Goal: Transaction & Acquisition: Purchase product/service

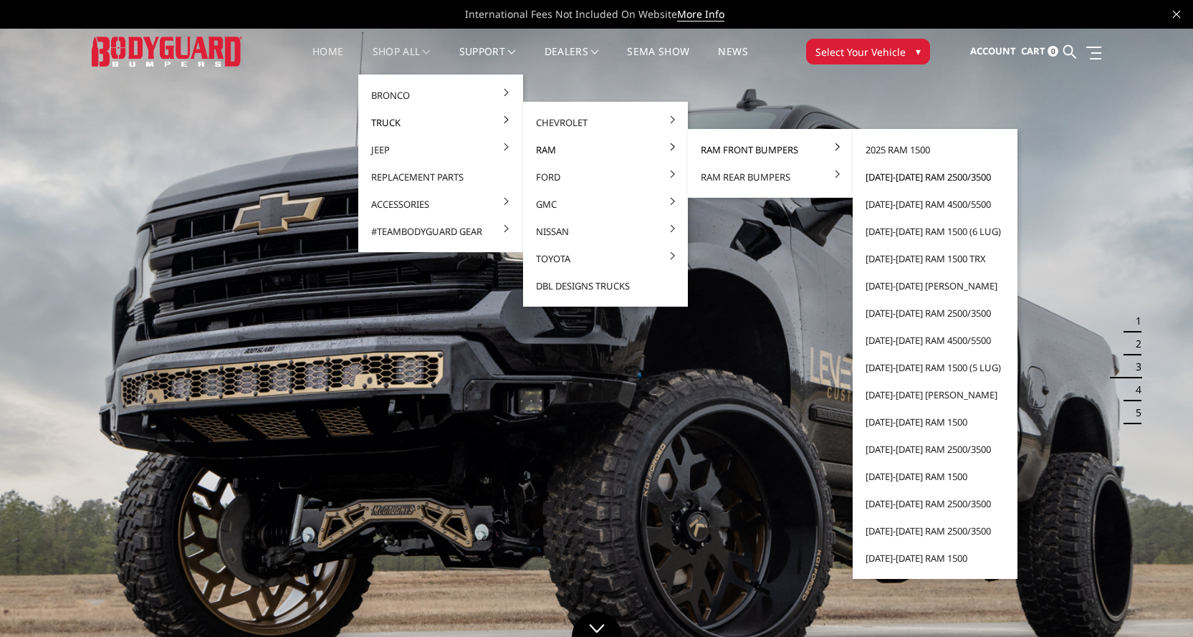
click at [892, 178] on link "[DATE]-[DATE] Ram 2500/3500" at bounding box center [934, 176] width 153 height 27
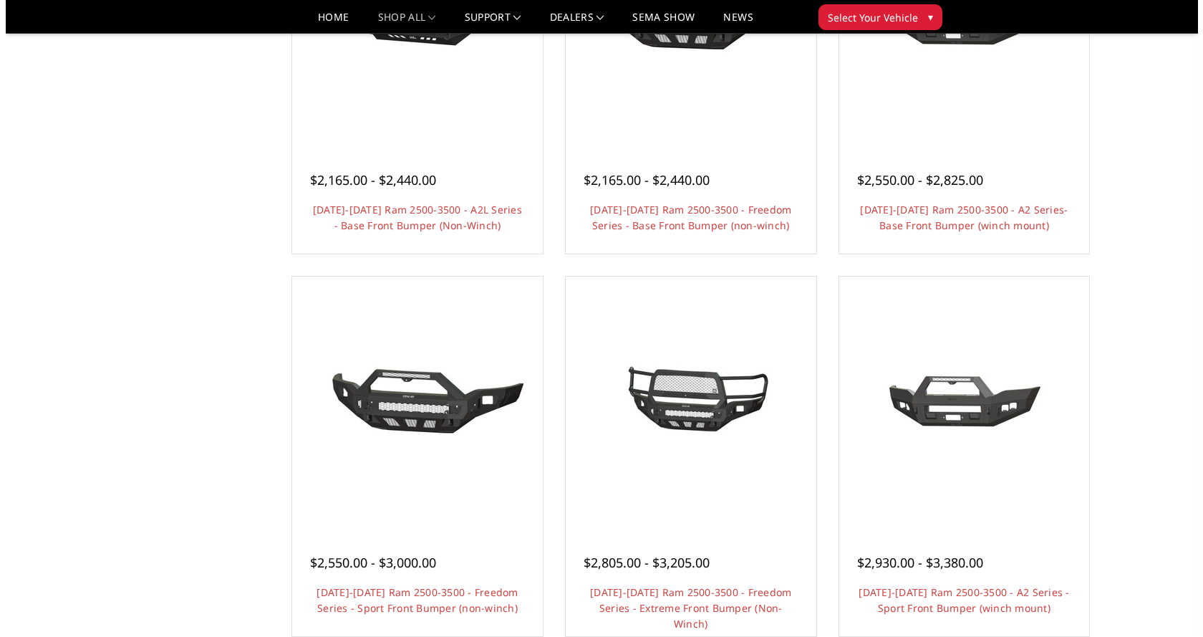
scroll to position [645, 0]
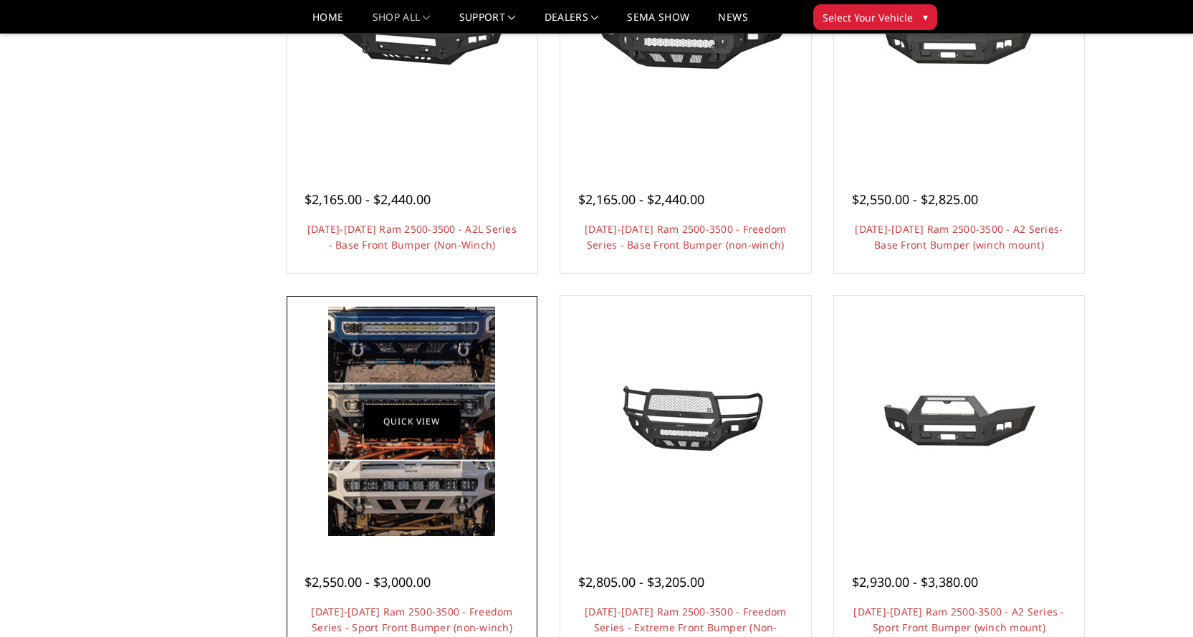
click at [448, 423] on link "Quick view" at bounding box center [412, 422] width 96 height 34
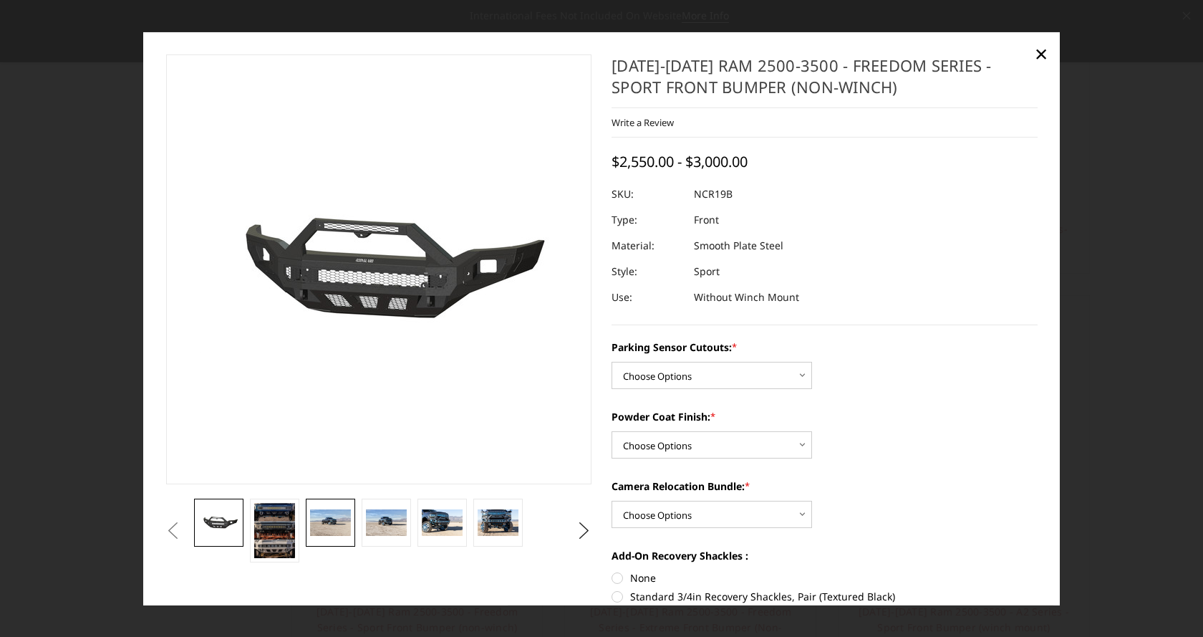
click at [341, 529] on img at bounding box center [330, 522] width 40 height 27
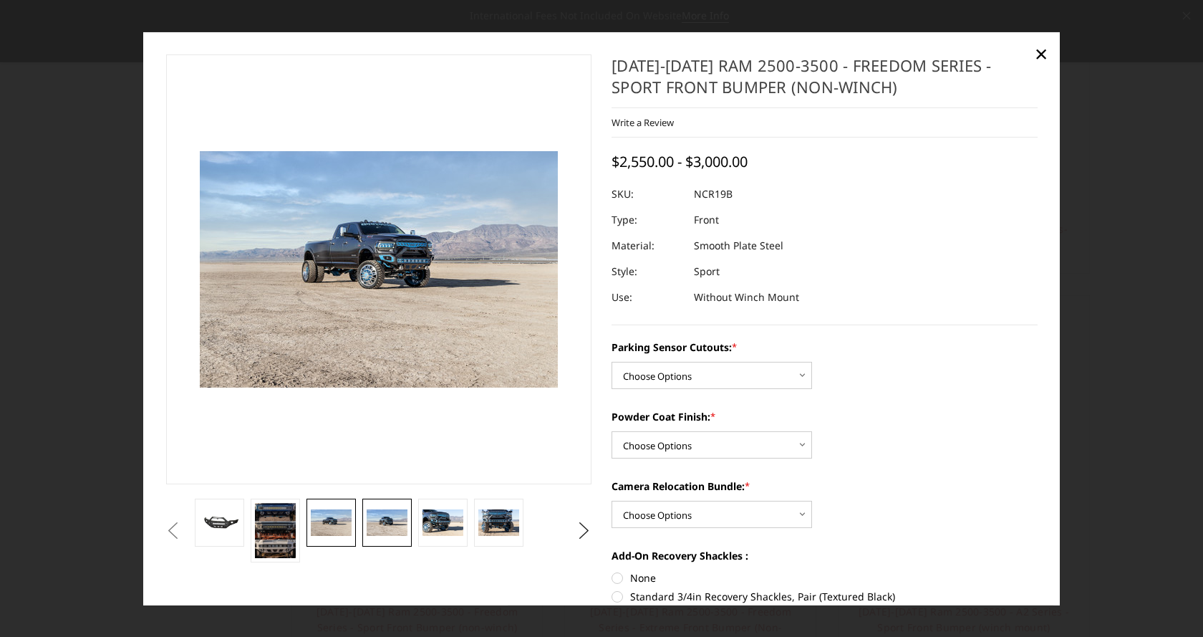
click at [374, 528] on img at bounding box center [387, 522] width 40 height 27
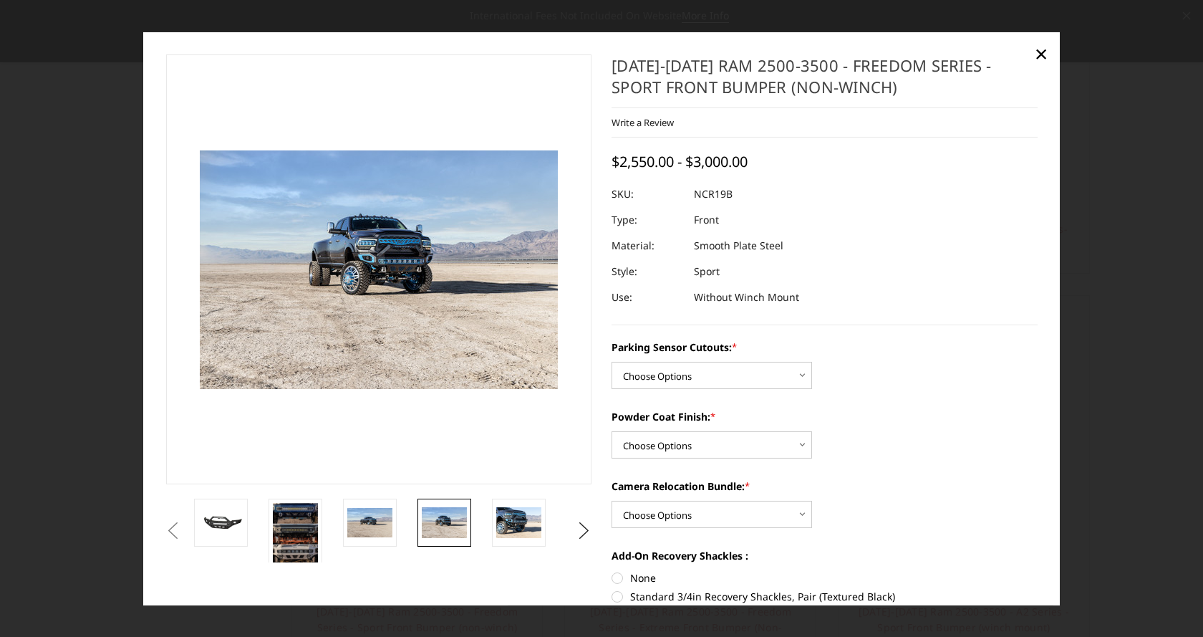
click at [437, 528] on img at bounding box center [444, 522] width 45 height 30
click at [522, 531] on img at bounding box center [518, 522] width 45 height 30
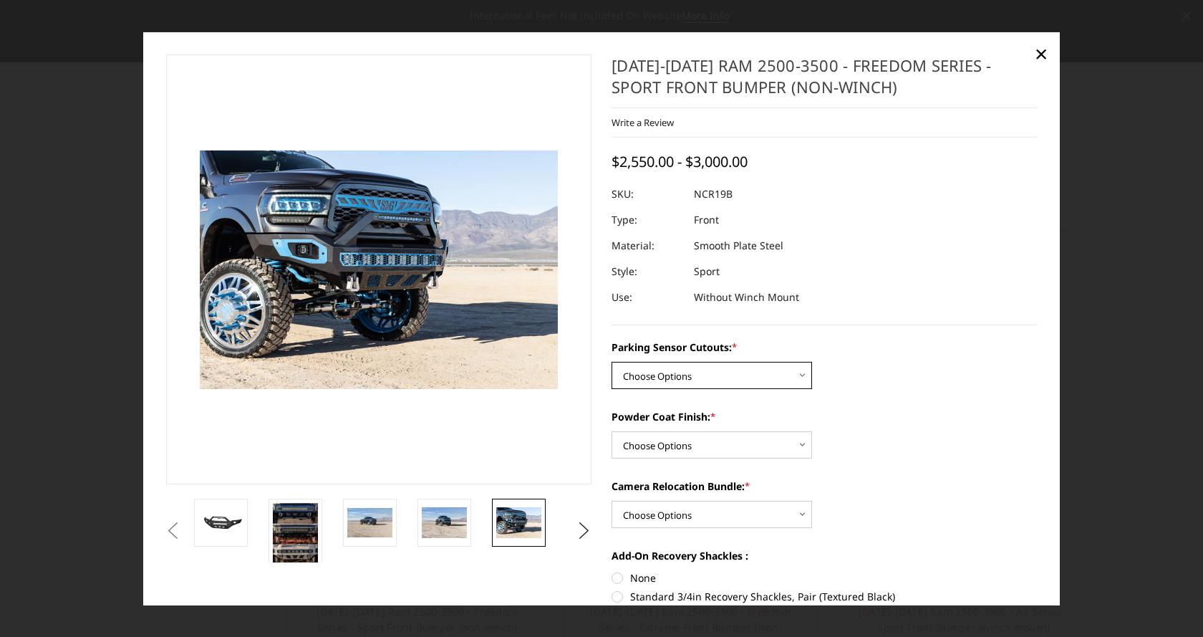
click at [669, 374] on select "Choose Options No - Without Parking Sensor Cutouts Yes - With Parking Sensor Cu…" at bounding box center [712, 375] width 201 height 27
select select "2713"
click at [612, 362] on select "Choose Options No - Without Parking Sensor Cutouts Yes - With Parking Sensor Cu…" at bounding box center [712, 375] width 201 height 27
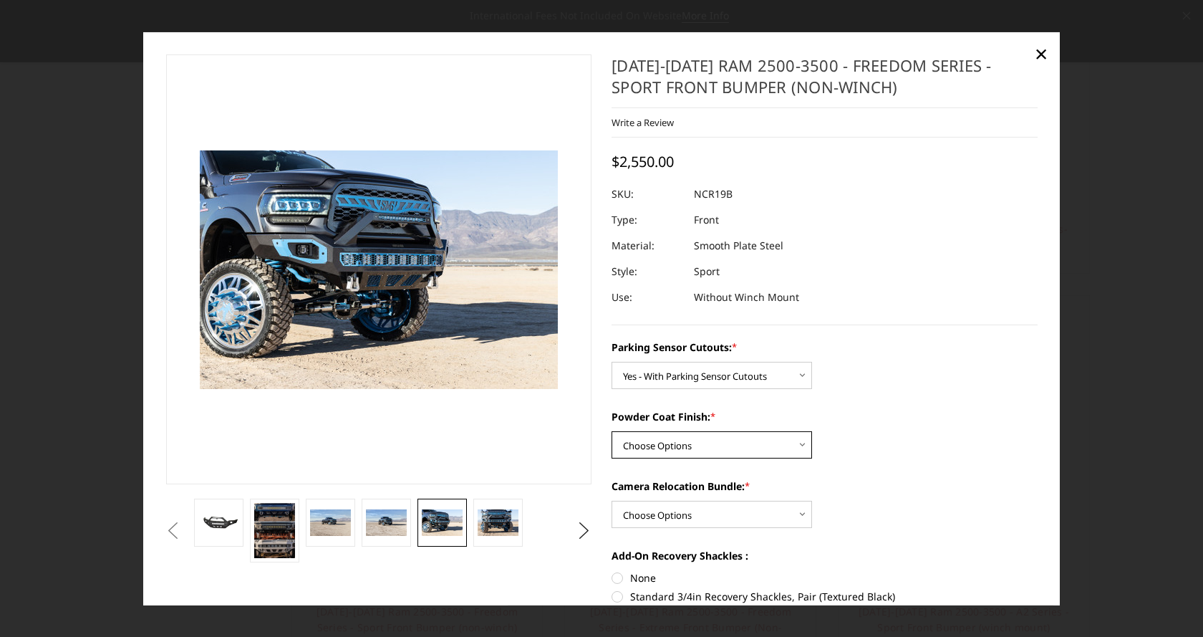
click at [677, 446] on select "Choose Options Bare Metal Texture Black Powder Coat" at bounding box center [712, 444] width 201 height 27
select select "2715"
click at [612, 431] on select "Choose Options Bare Metal Texture Black Powder Coat" at bounding box center [712, 444] width 201 height 27
click at [679, 516] on select "Choose Options WITH Camera Relocation Bundle WITHOUT Camera Relocation Bundle" at bounding box center [712, 514] width 201 height 27
select select "2716"
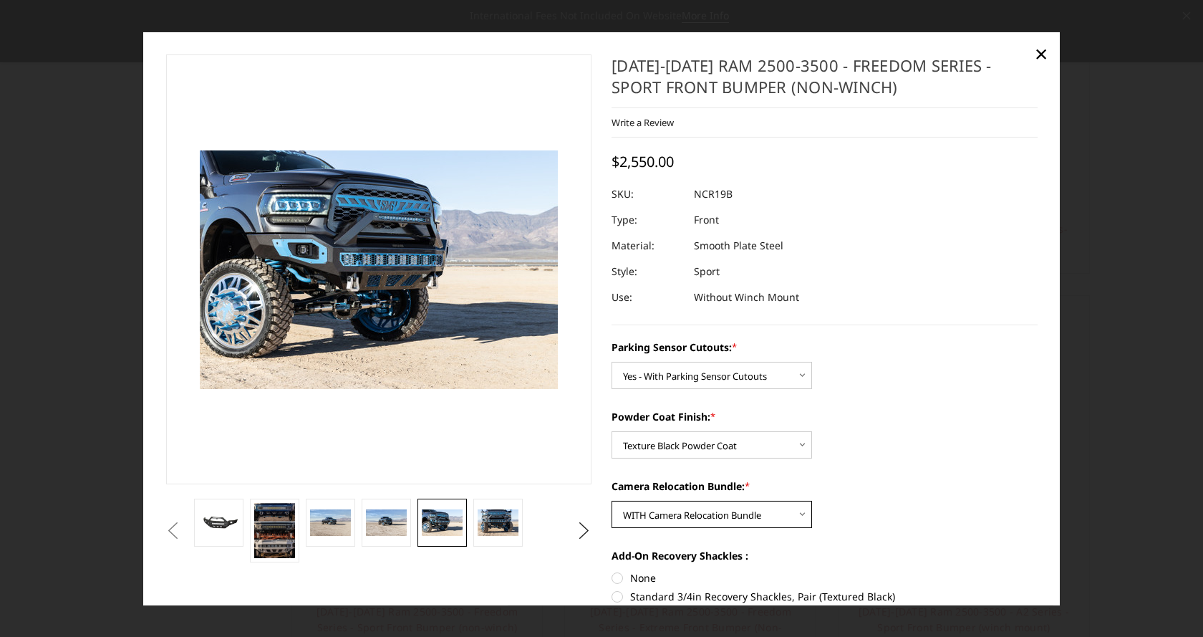
click at [612, 501] on select "Choose Options WITH Camera Relocation Bundle WITHOUT Camera Relocation Bundle" at bounding box center [712, 514] width 201 height 27
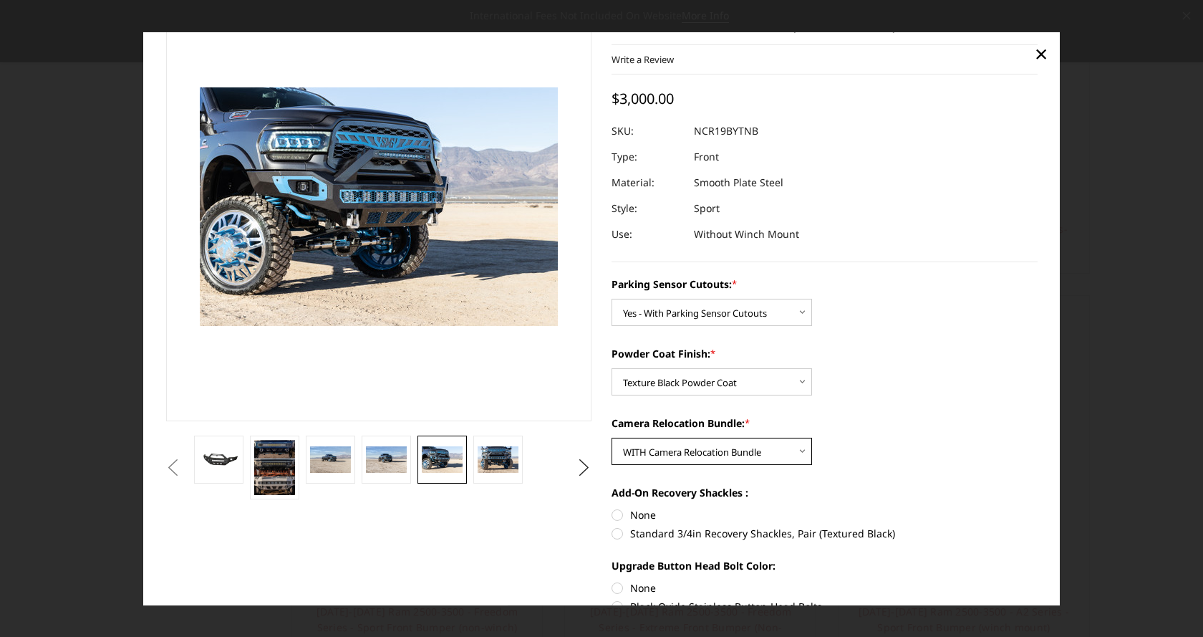
scroll to position [143, 0]
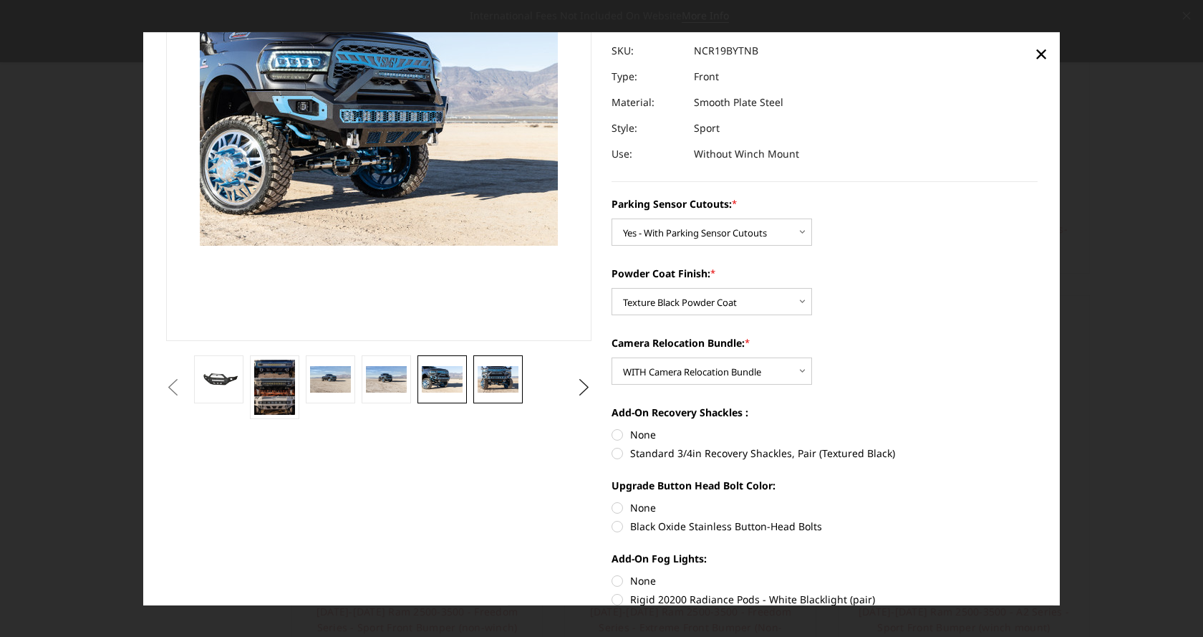
click at [495, 385] on img at bounding box center [498, 379] width 40 height 27
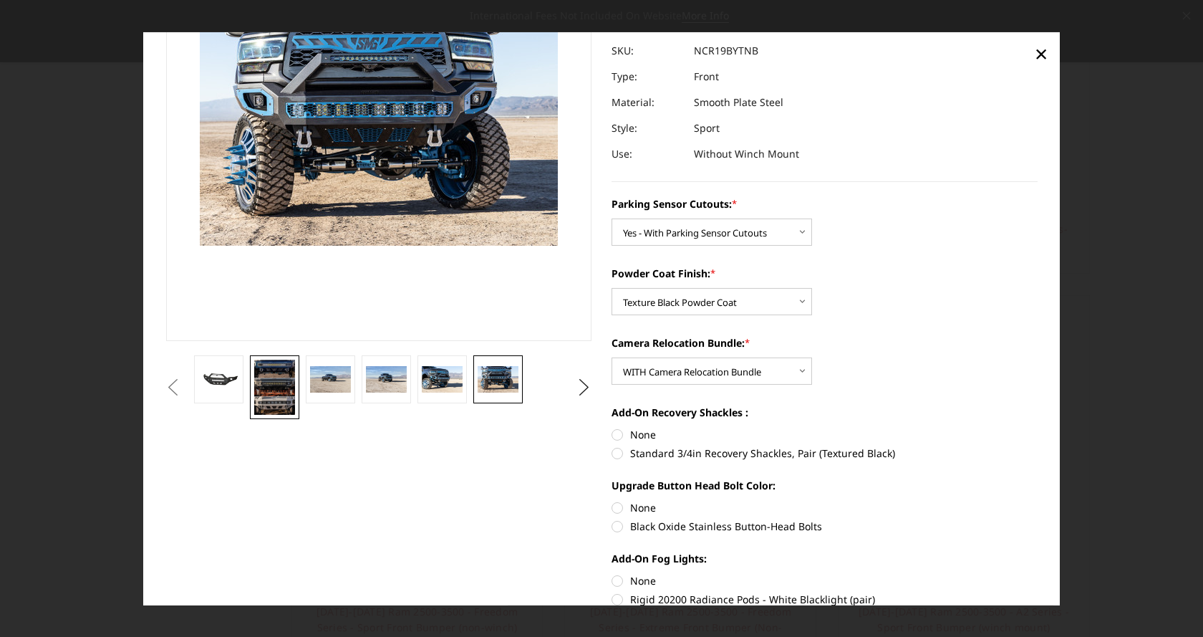
click at [274, 394] on img at bounding box center [274, 387] width 40 height 55
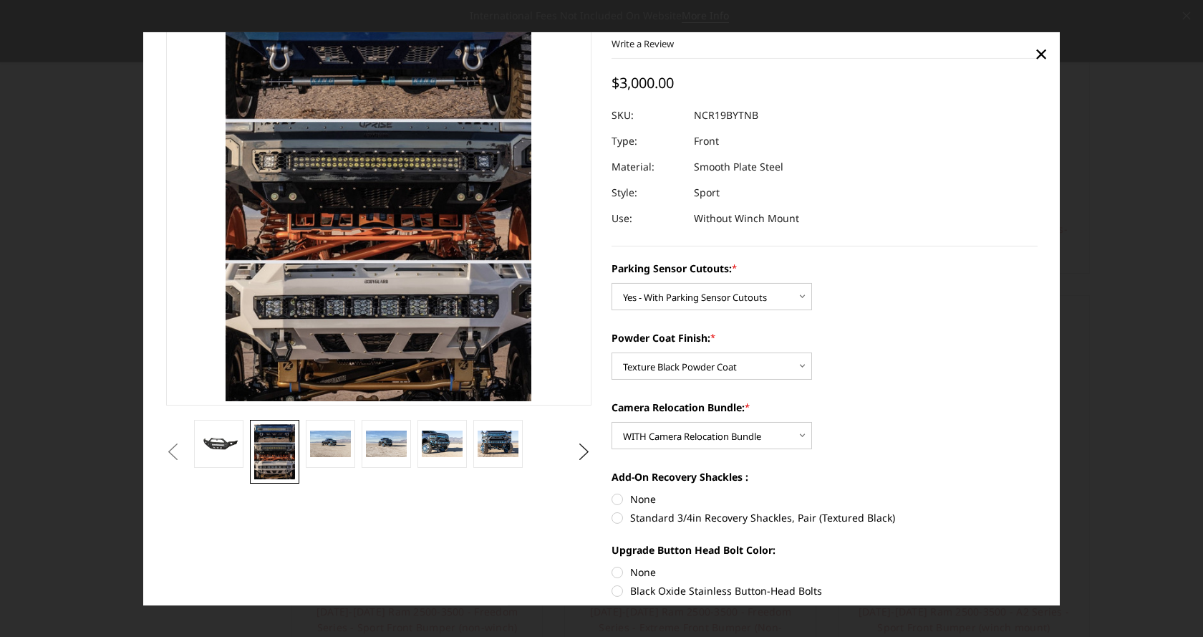
scroll to position [0, 0]
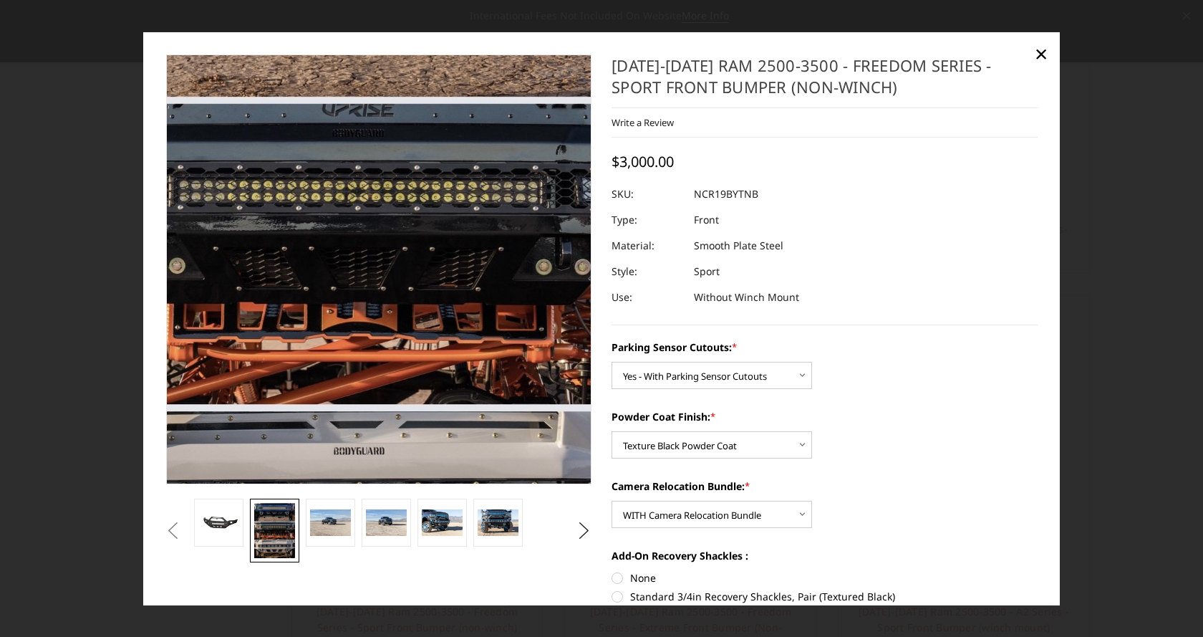
click at [398, 284] on img at bounding box center [364, 252] width 666 height 917
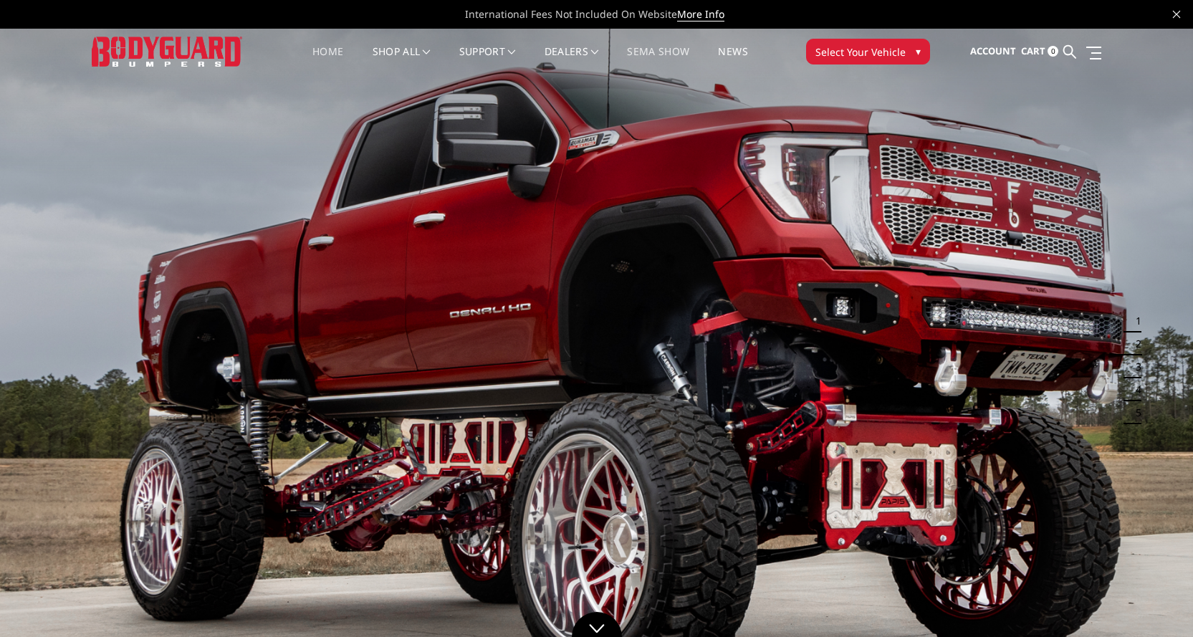
click at [658, 50] on link "SEMA Show" at bounding box center [658, 61] width 62 height 28
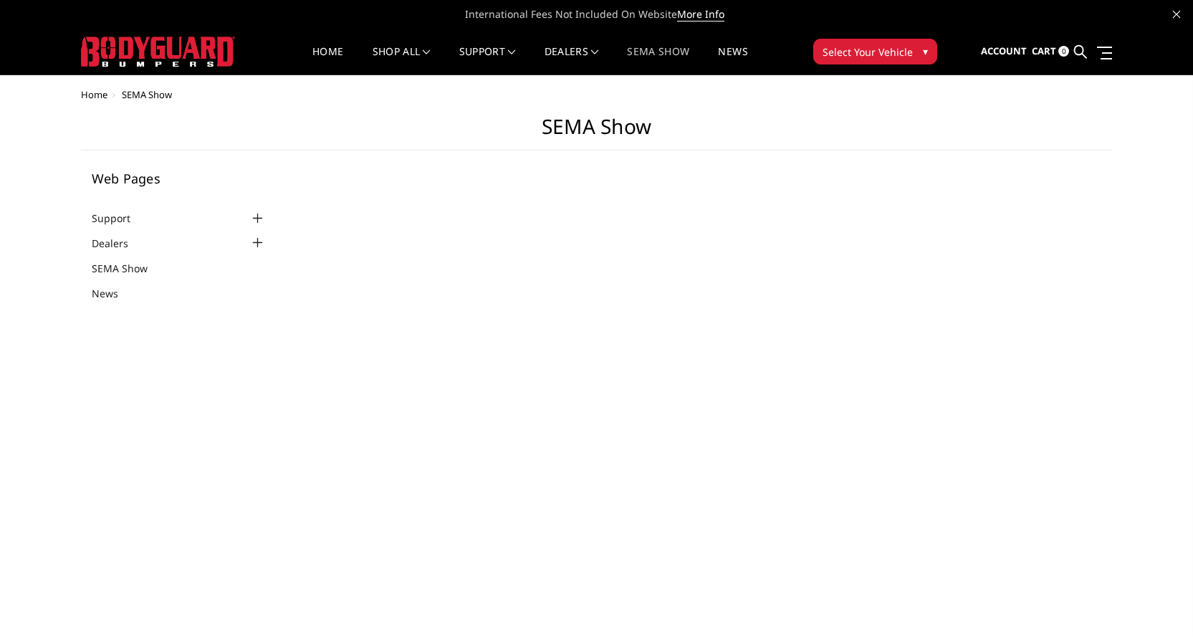
select select "US"
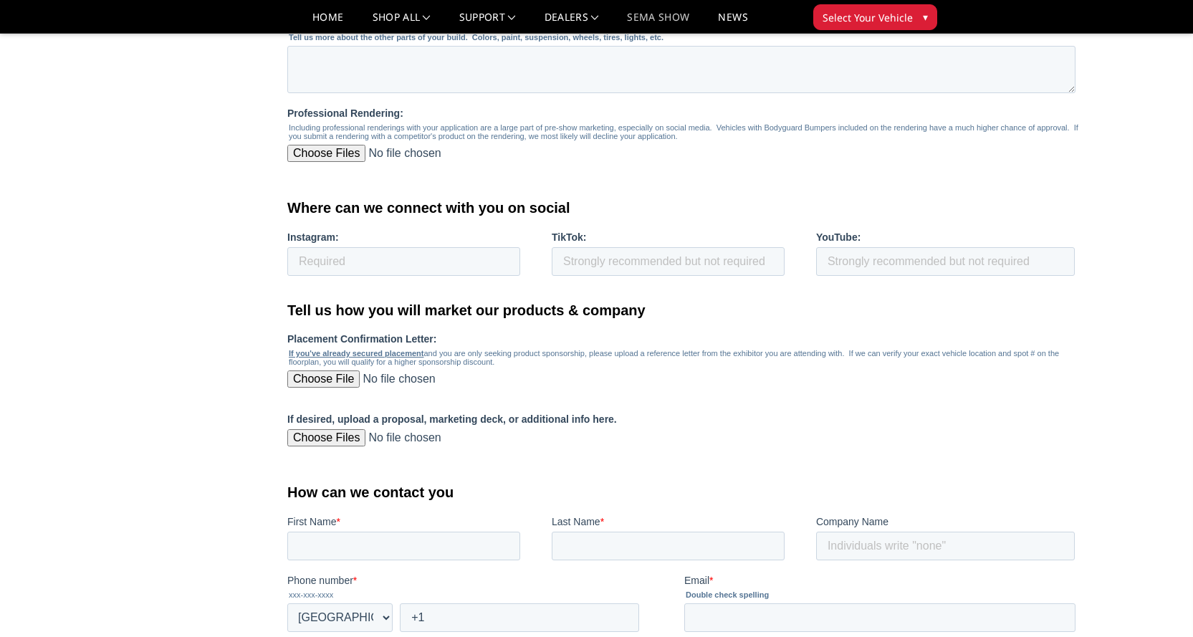
scroll to position [705, 0]
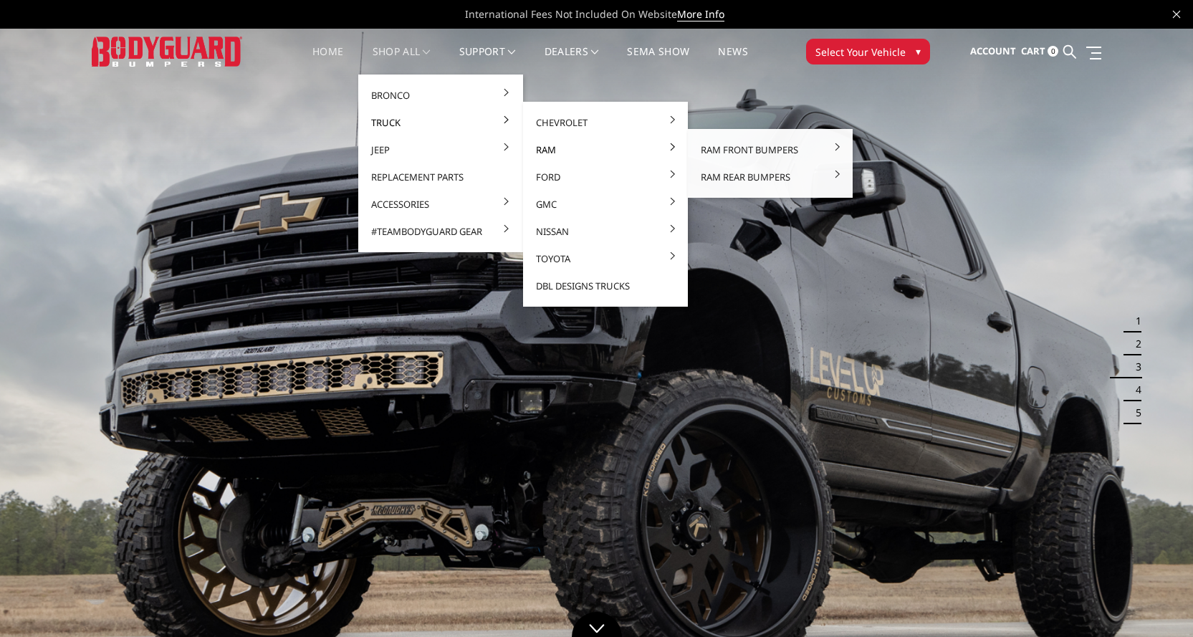
click at [546, 151] on link "Ram" at bounding box center [605, 149] width 153 height 27
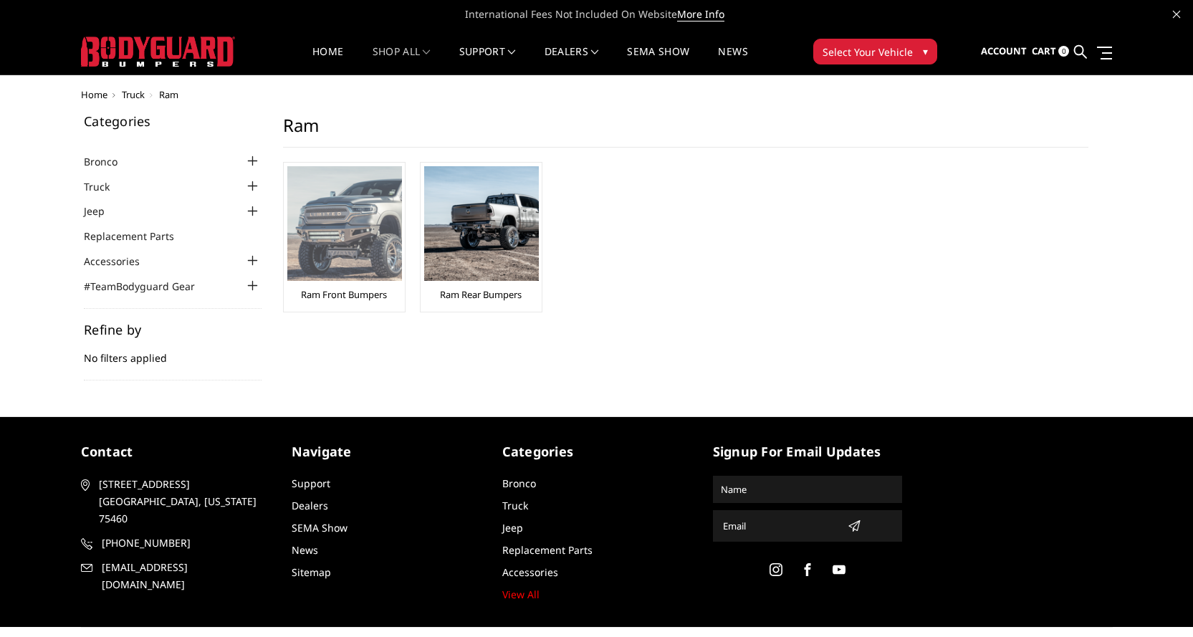
click at [352, 236] on img at bounding box center [344, 223] width 115 height 115
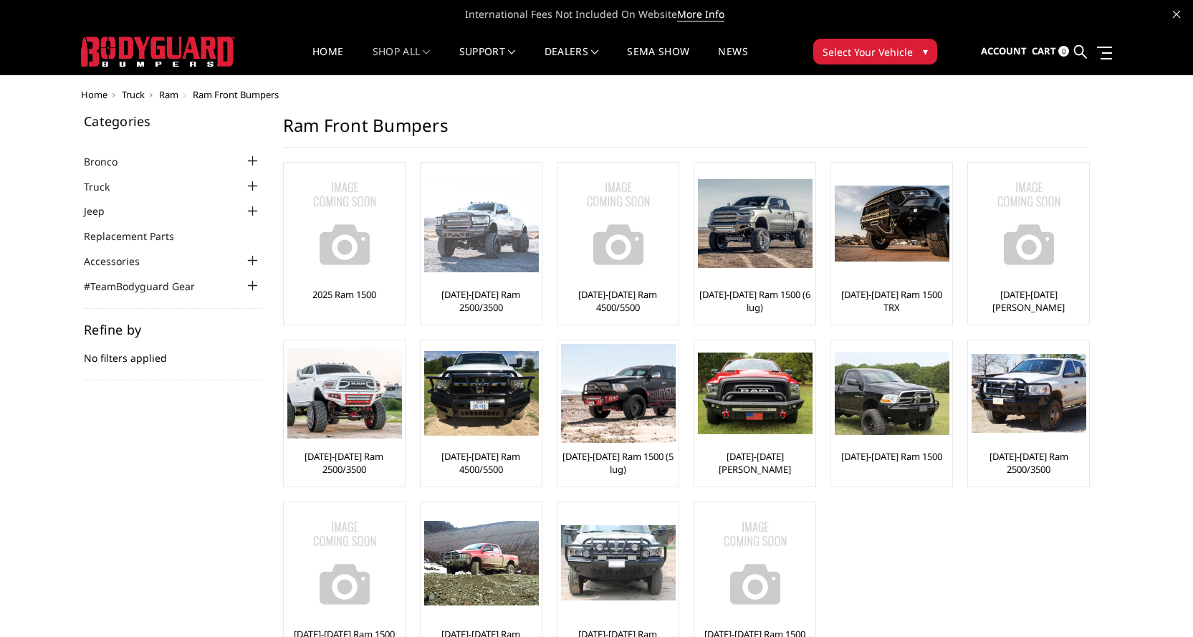
click at [483, 233] on img at bounding box center [481, 224] width 115 height 98
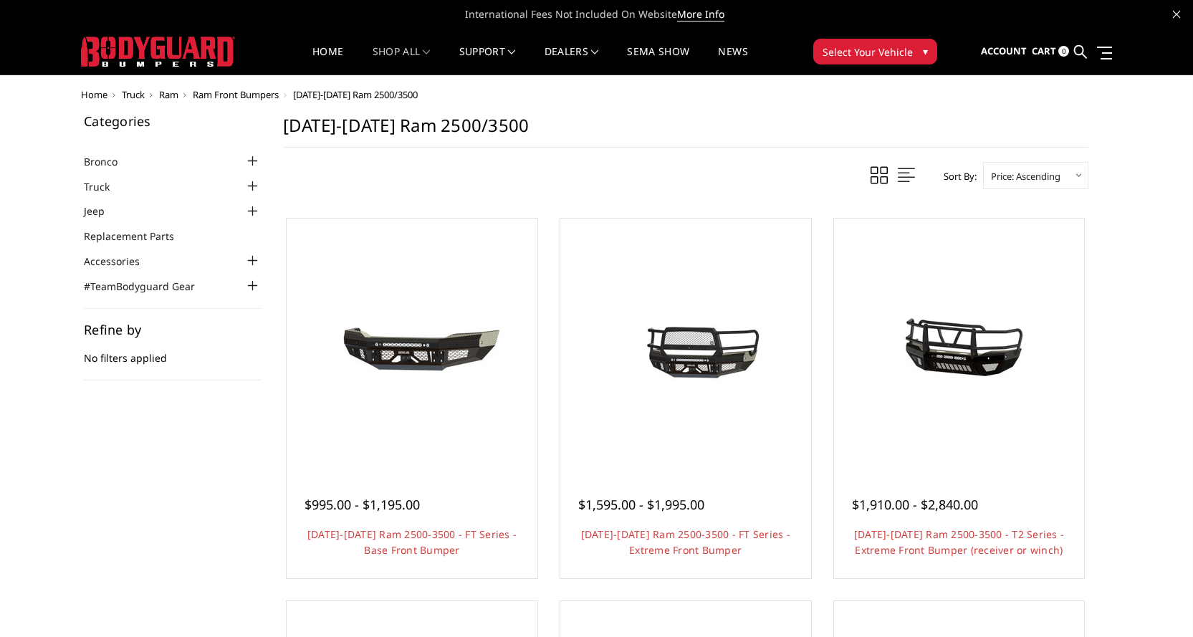
click at [893, 56] on span "Select Your Vehicle" at bounding box center [867, 51] width 90 height 15
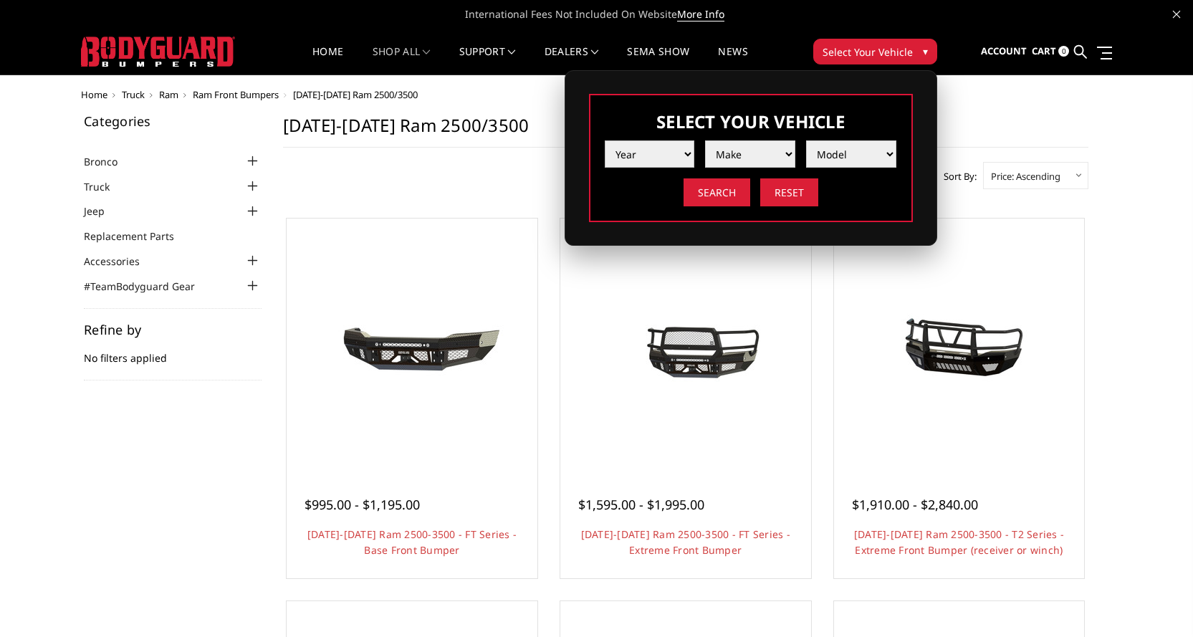
click at [639, 156] on select "Year 2025 2024 2023 2022 2021 2020 2019 2018 2017 2016 2015 2014 2013 2012 2011…" at bounding box center [650, 153] width 90 height 27
select select "yr_2025"
click at [605, 140] on select "Year 2025 2024 2023 2022 2021 2020 2019 2018 2017 2016 2015 2014 2013 2012 2011…" at bounding box center [650, 153] width 90 height 27
click at [748, 158] on select "Make Chevrolet Ford GMC Ram Toyota" at bounding box center [750, 153] width 90 height 27
select select "mk_ram"
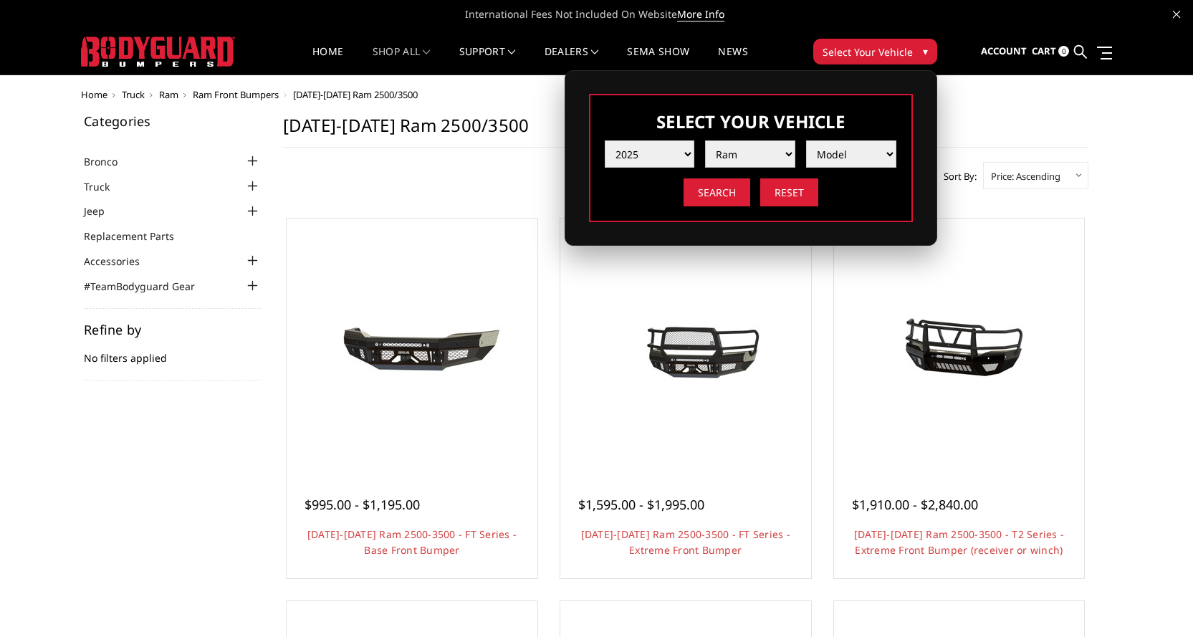
click at [705, 140] on select "Make Chevrolet Ford GMC Ram Toyota" at bounding box center [750, 153] width 90 height 27
click at [827, 152] on select "Model 1500 6-Lug 1500 Rebel 2500 / 3500 4500 / 5500 RHO" at bounding box center [851, 153] width 90 height 27
select select "md_2500-3500"
click at [806, 140] on select "Model 1500 6-Lug 1500 Rebel 2500 / 3500 4500 / 5500 RHO" at bounding box center [851, 153] width 90 height 27
click at [736, 193] on input "Search" at bounding box center [716, 192] width 67 height 28
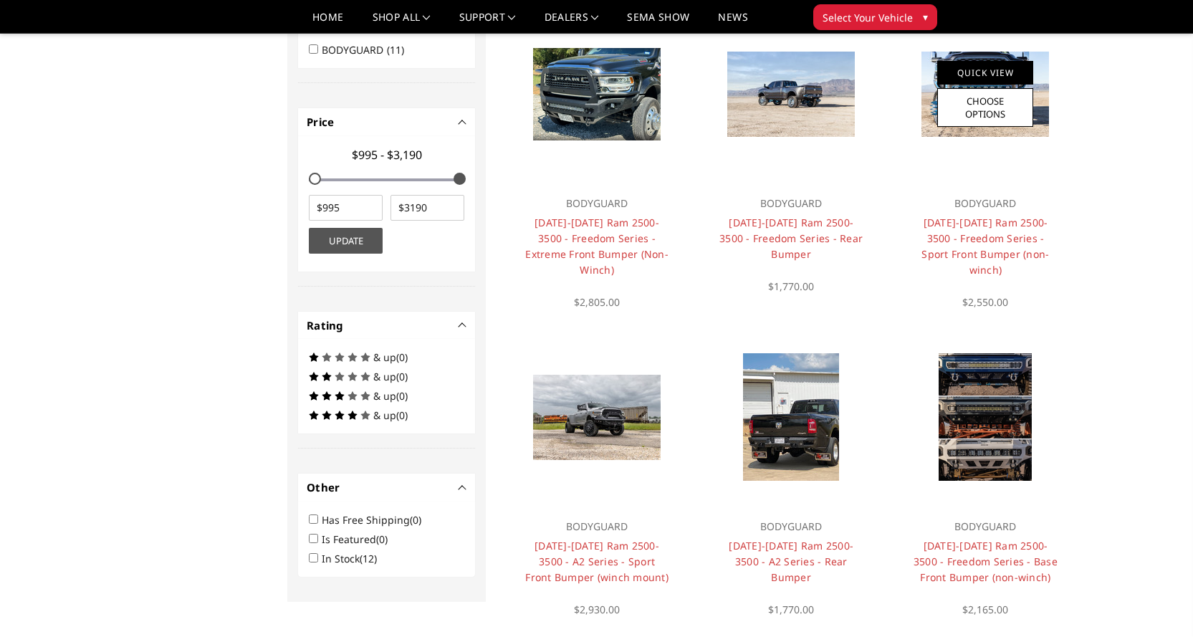
scroll to position [473, 0]
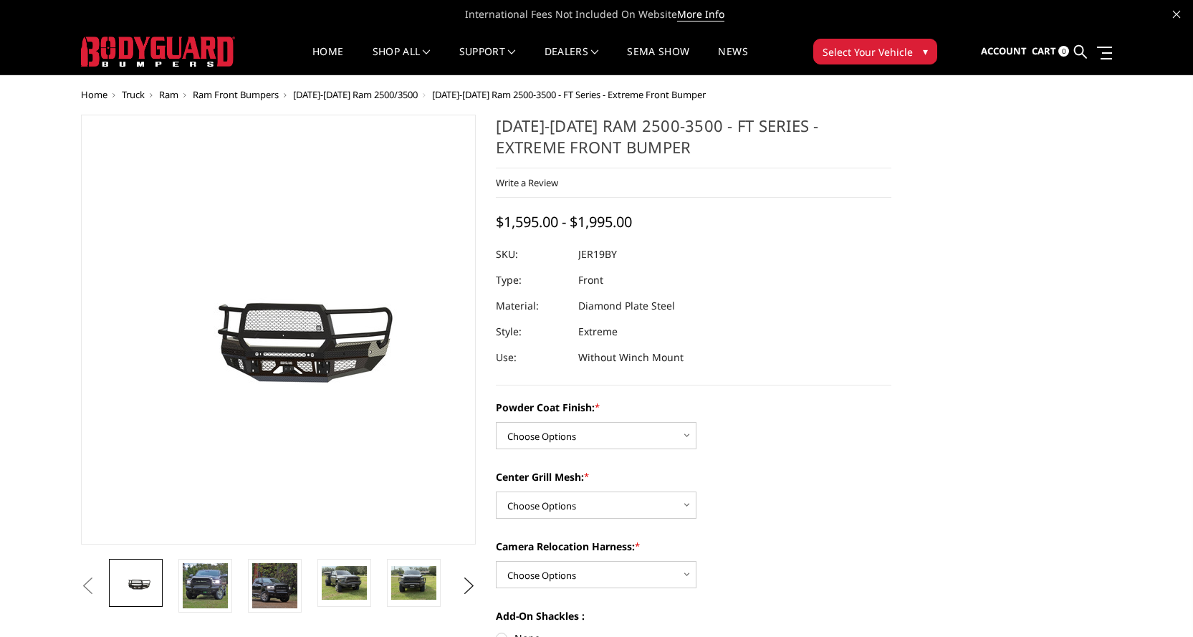
click at [339, 334] on img at bounding box center [199, 330] width 917 height 429
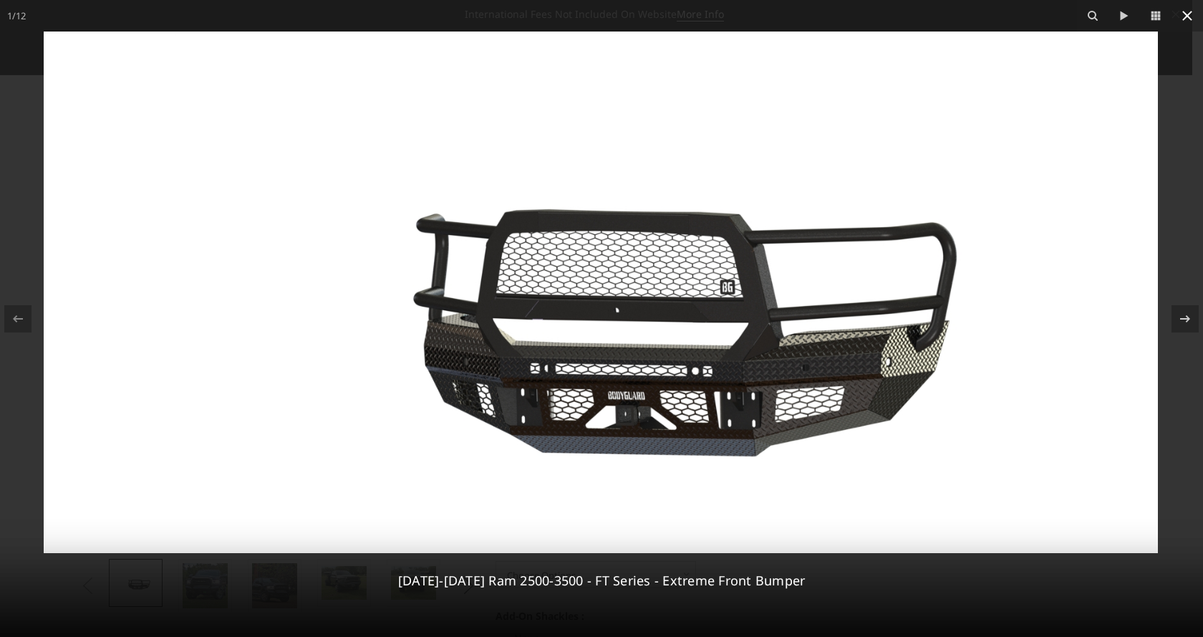
click at [1183, 12] on icon at bounding box center [1187, 15] width 17 height 17
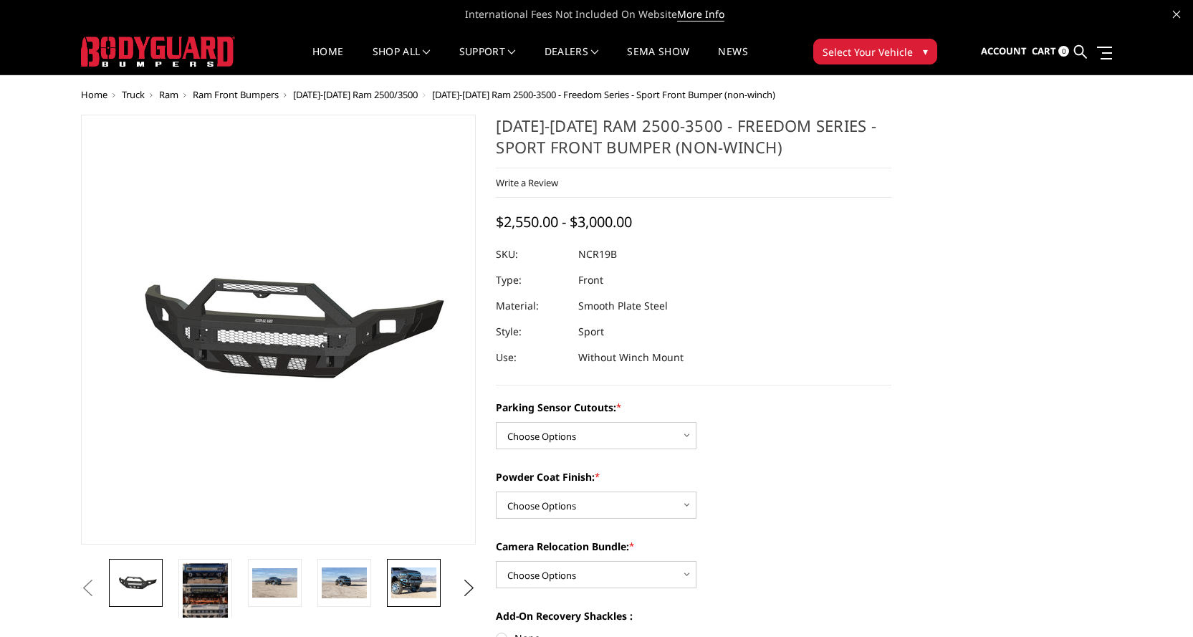
click at [404, 586] on img at bounding box center [413, 582] width 45 height 30
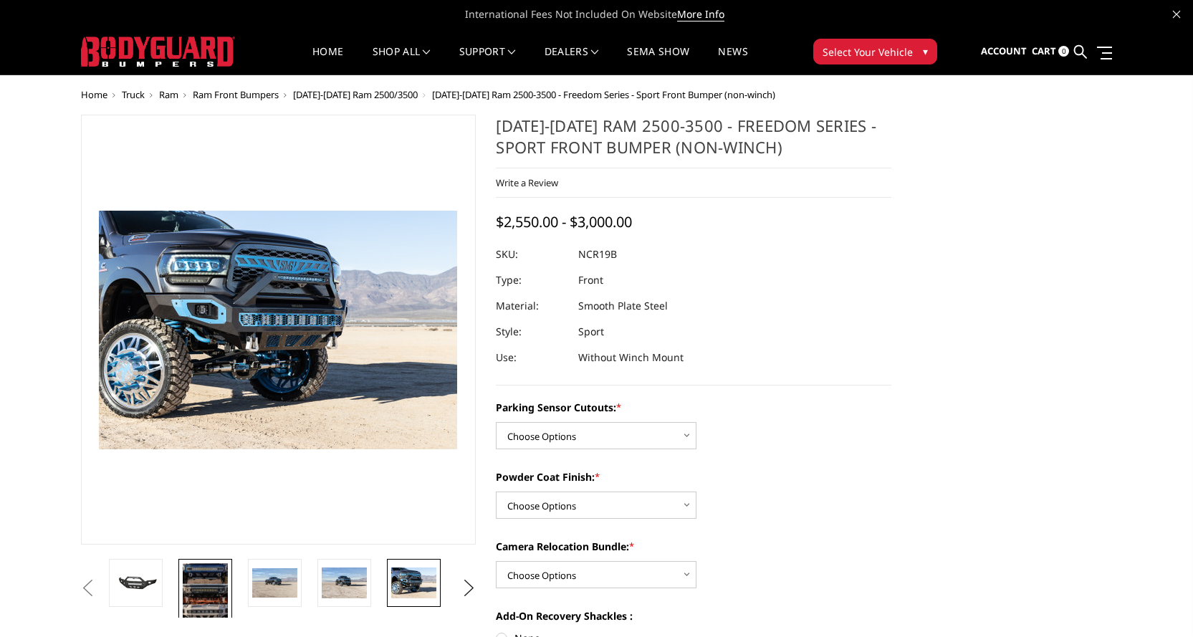
click at [223, 584] on img at bounding box center [205, 594] width 45 height 62
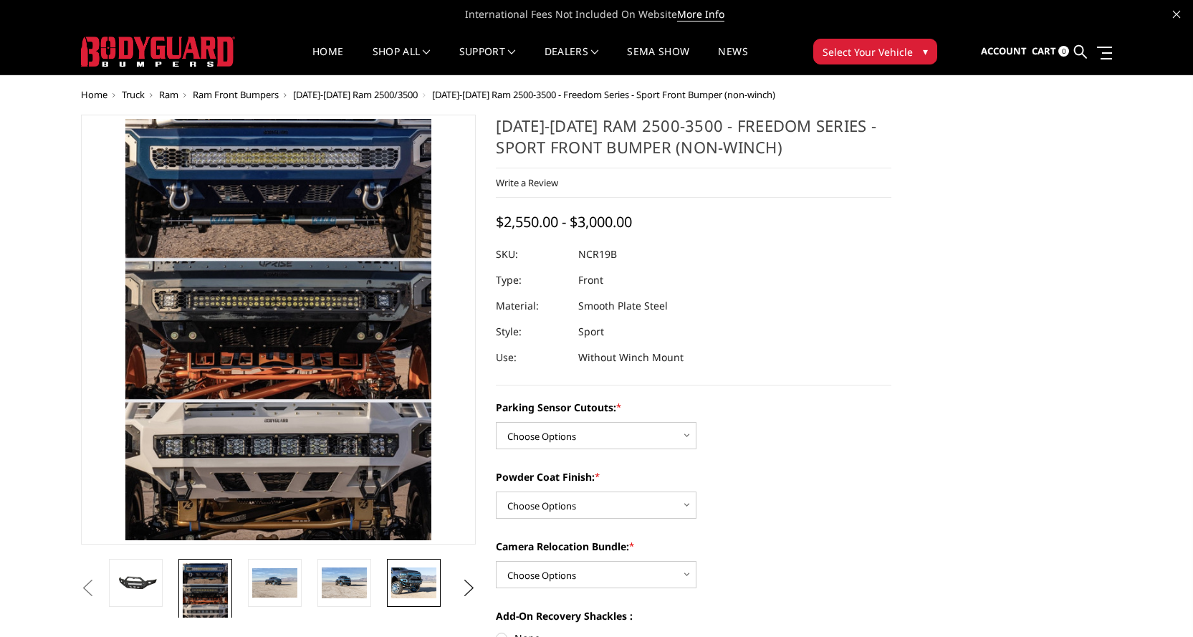
click at [390, 575] on link at bounding box center [414, 583] width 54 height 48
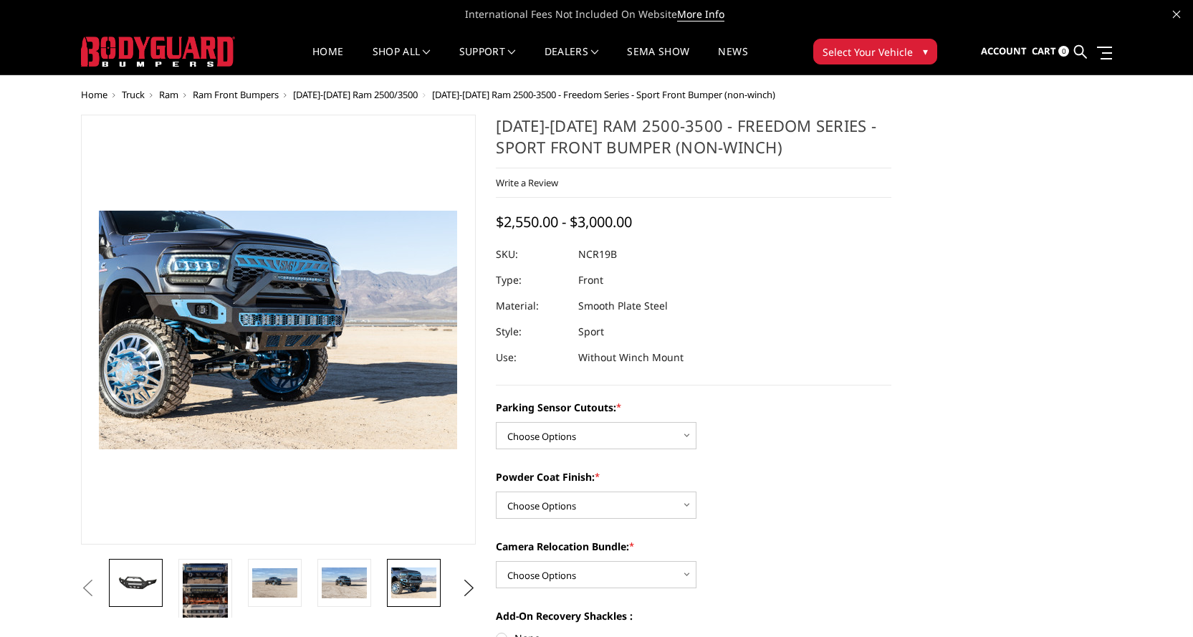
click at [120, 570] on link at bounding box center [136, 583] width 54 height 48
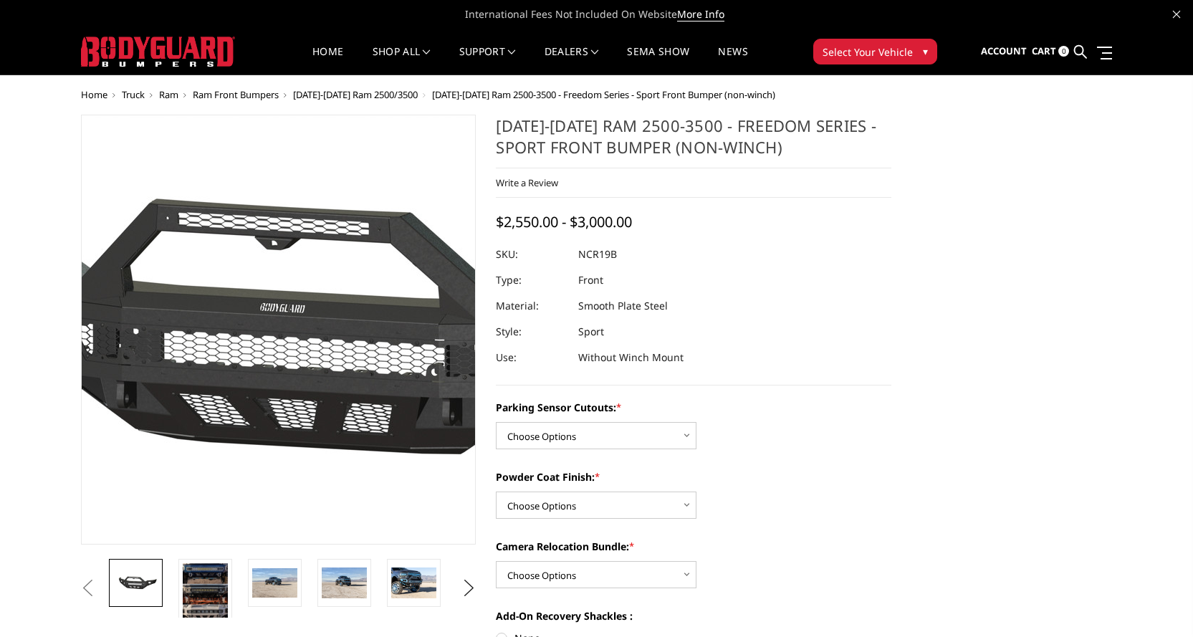
click at [248, 350] on img at bounding box center [318, 330] width 917 height 429
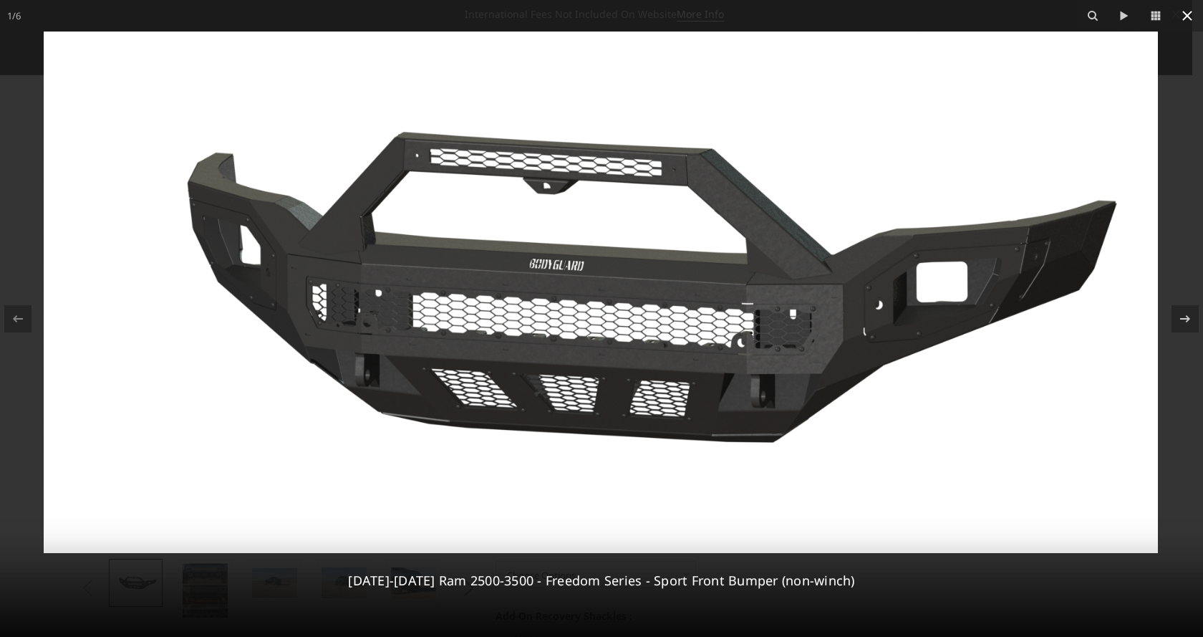
drag, startPoint x: 1190, startPoint y: 6, endPoint x: 1183, endPoint y: 16, distance: 11.9
click at [1184, 14] on button at bounding box center [1188, 16] width 32 height 32
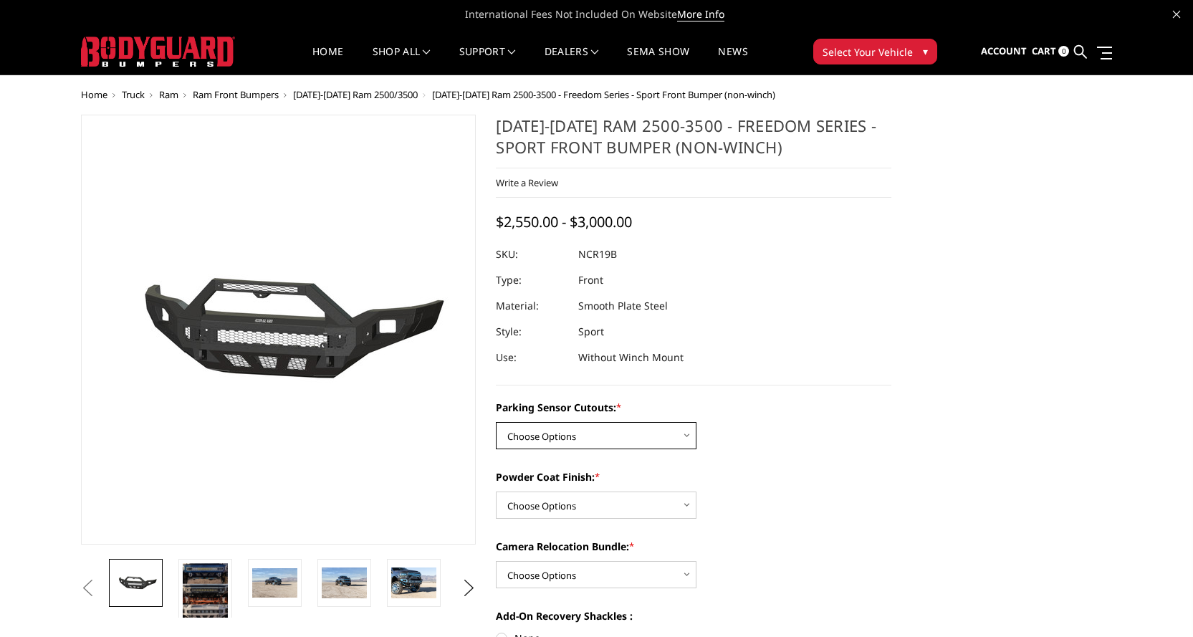
click at [552, 433] on select "Choose Options No - Without Parking Sensor Cutouts Yes - With Parking Sensor Cu…" at bounding box center [596, 435] width 201 height 27
select select "2713"
click at [496, 422] on select "Choose Options No - Without Parking Sensor Cutouts Yes - With Parking Sensor Cu…" at bounding box center [596, 435] width 201 height 27
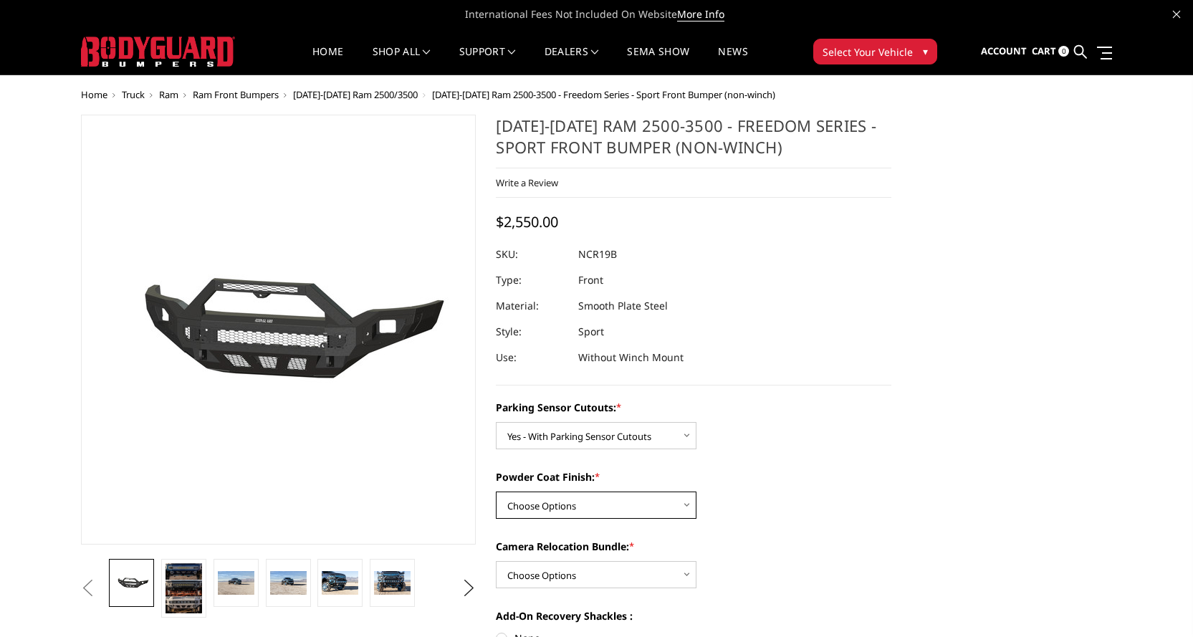
click at [546, 503] on select "Choose Options Bare Metal Texture Black Powder Coat" at bounding box center [596, 504] width 201 height 27
select select "2715"
click at [496, 491] on select "Choose Options Bare Metal Texture Black Powder Coat" at bounding box center [596, 504] width 201 height 27
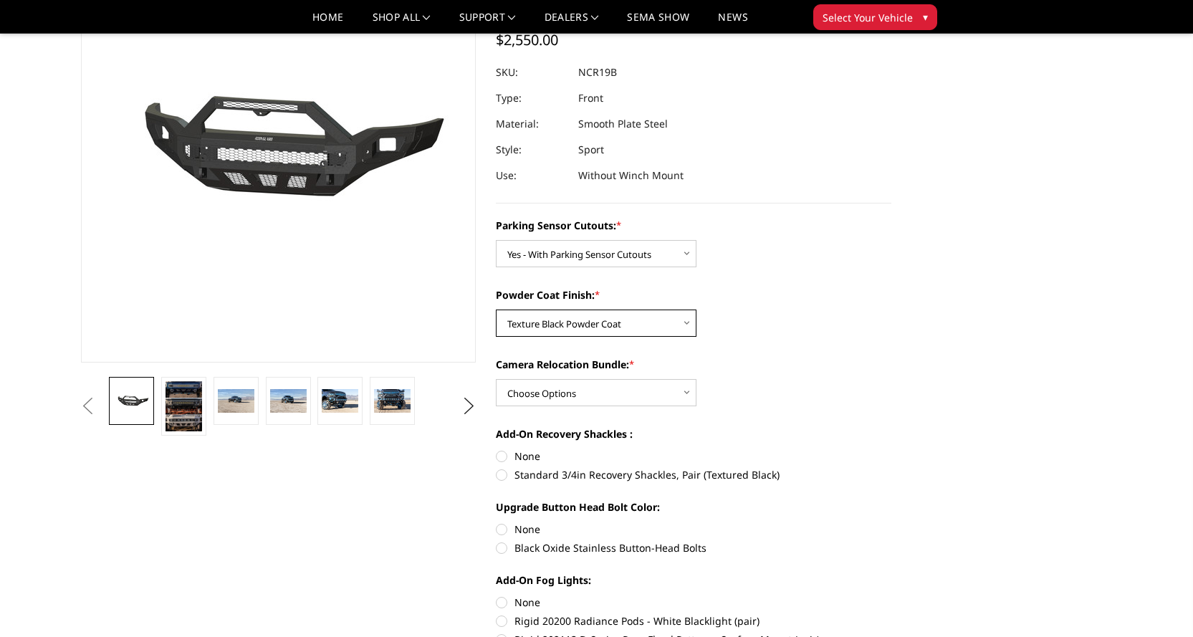
scroll to position [143, 0]
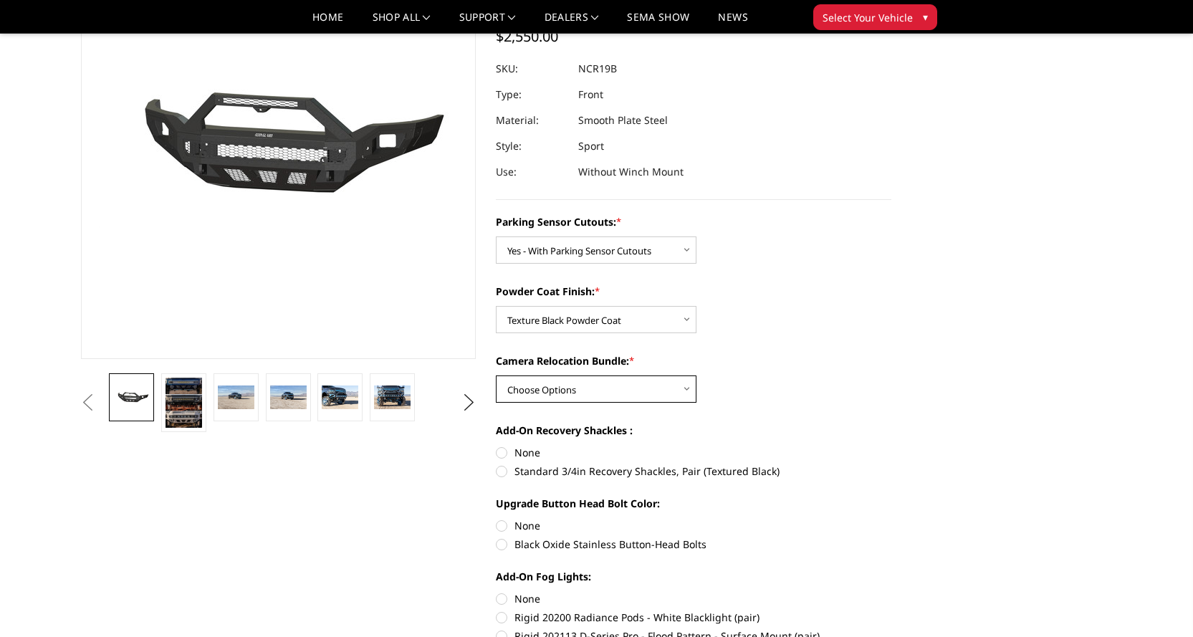
click at [590, 394] on select "Choose Options WITH Camera Relocation Bundle WITHOUT Camera Relocation Bundle" at bounding box center [596, 388] width 201 height 27
select select "2716"
click at [496, 375] on select "Choose Options WITH Camera Relocation Bundle WITHOUT Camera Relocation Bundle" at bounding box center [596, 388] width 201 height 27
click at [498, 454] on label "None" at bounding box center [693, 452] width 395 height 15
click at [496, 445] on input "None" at bounding box center [496, 445] width 1 height 1
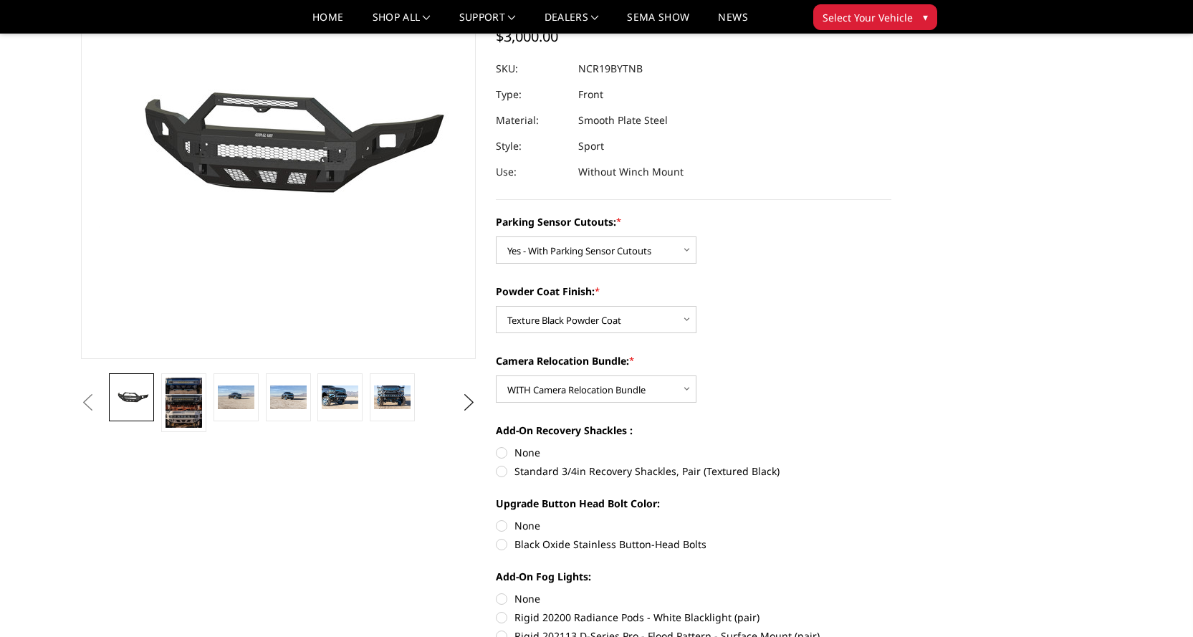
radio input "true"
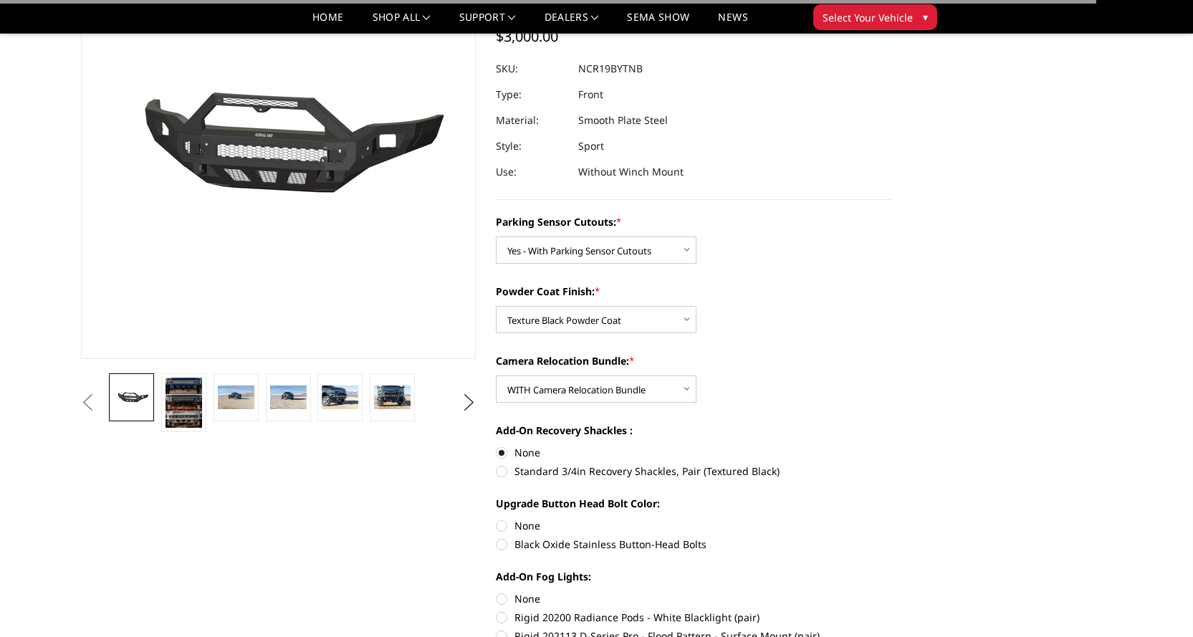
scroll to position [286, 0]
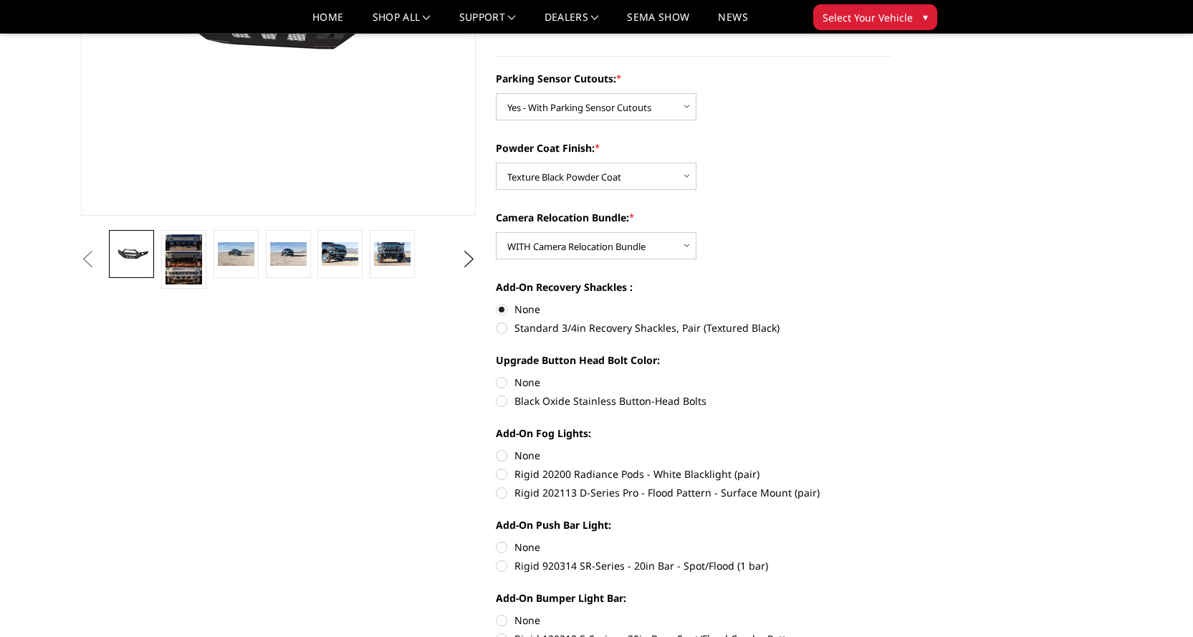
click at [504, 386] on label "None" at bounding box center [693, 382] width 395 height 15
click at [496, 375] on input "None" at bounding box center [496, 375] width 1 height 1
radio input "true"
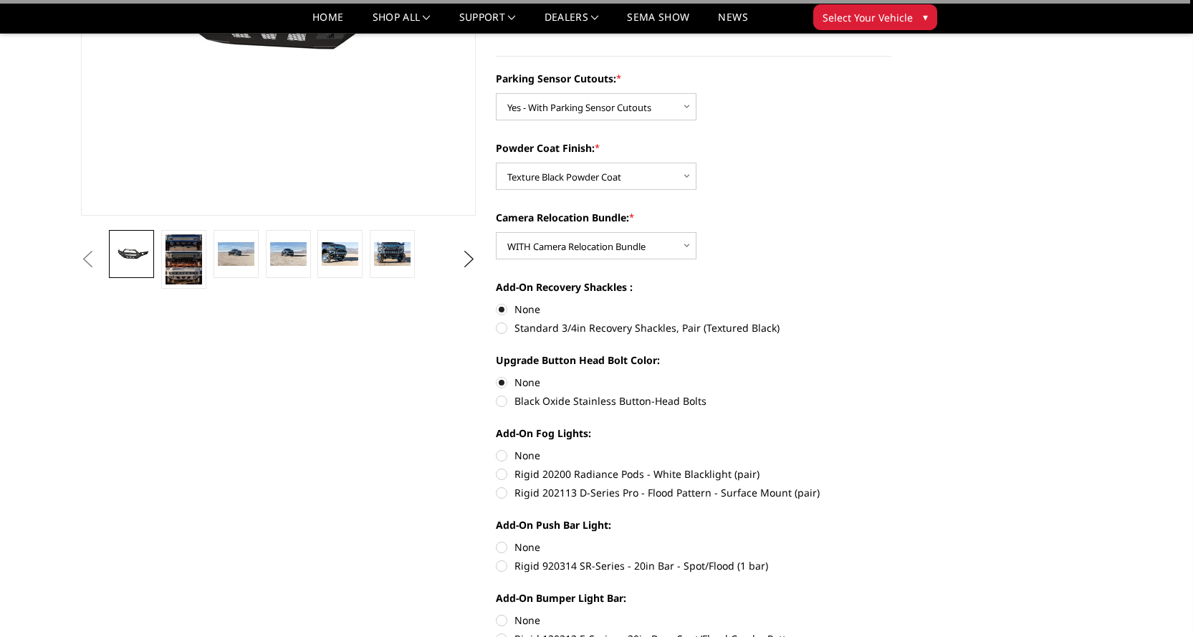
scroll to position [430, 0]
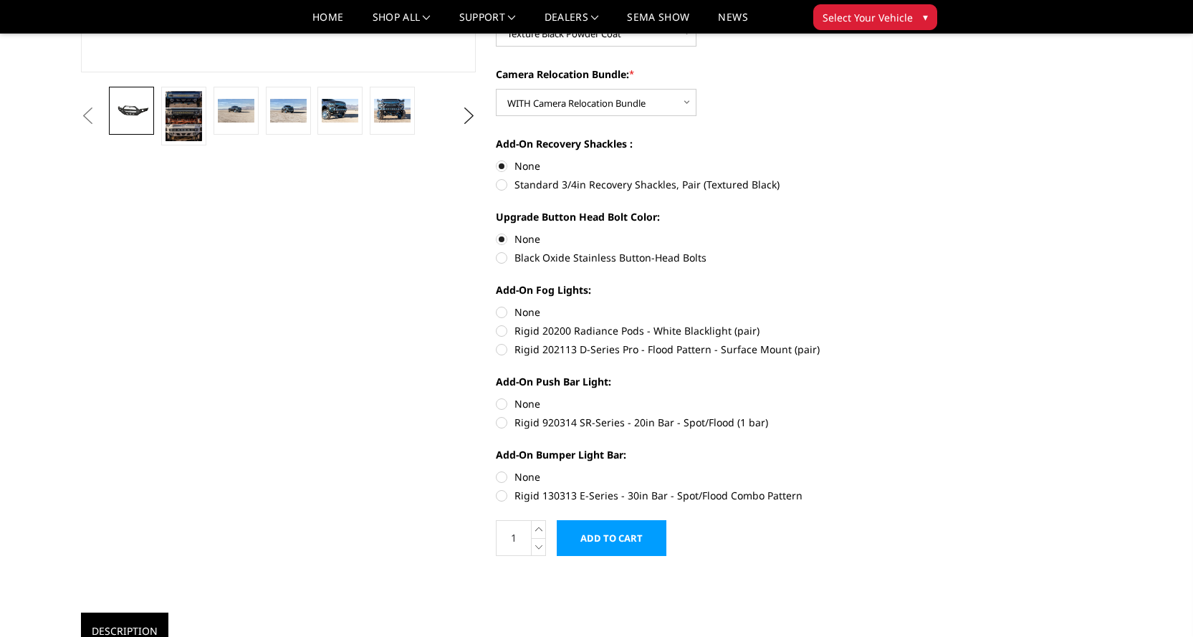
click at [498, 313] on label "None" at bounding box center [693, 311] width 395 height 15
click at [496, 305] on input "None" at bounding box center [496, 304] width 1 height 1
radio input "true"
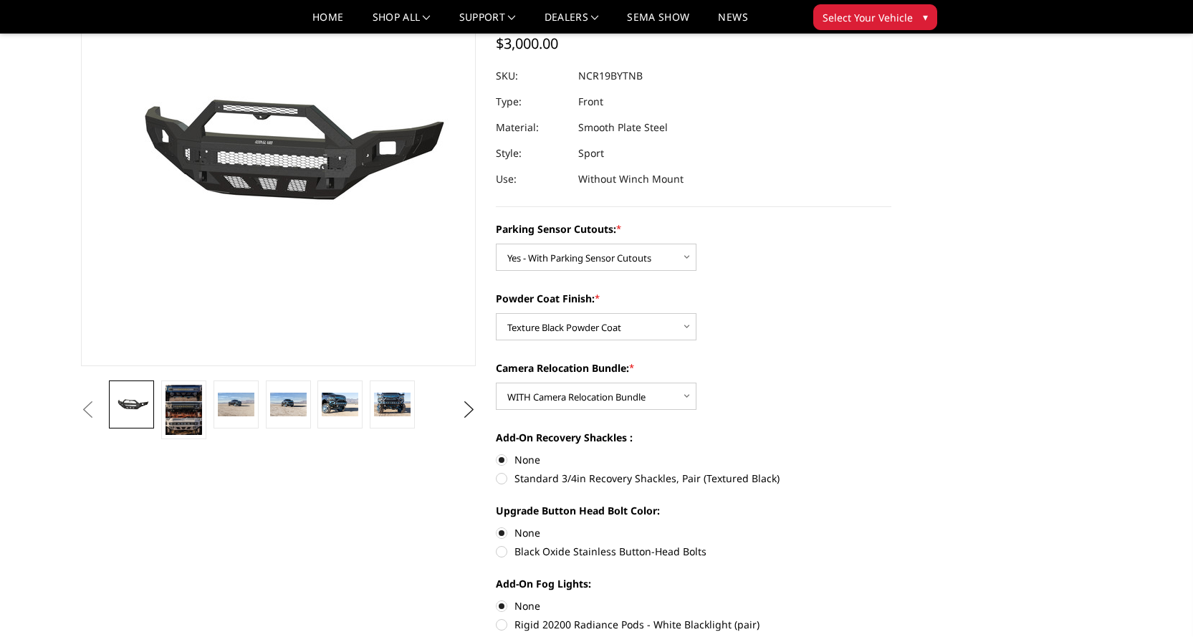
scroll to position [358, 0]
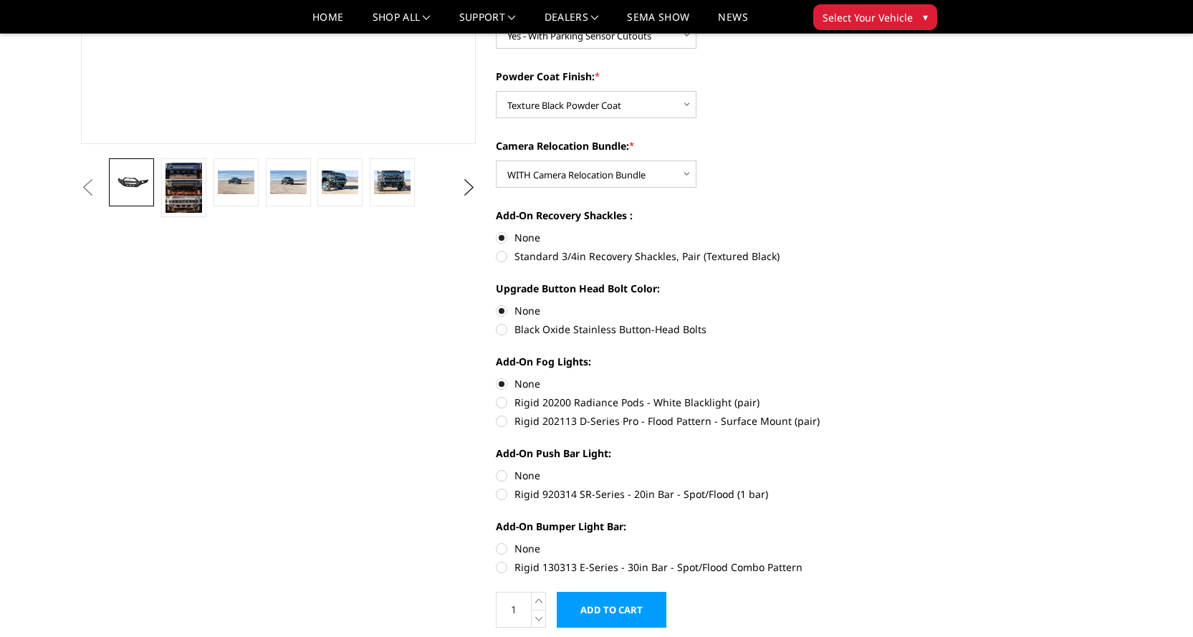
click at [501, 493] on label "Rigid 920314 SR-Series - 20in Bar - Spot/Flood (1 bar)" at bounding box center [693, 493] width 395 height 15
click at [891, 468] on input "Rigid 920314 SR-Series - 20in Bar - Spot/Flood (1 bar)" at bounding box center [891, 468] width 1 height 1
radio input "true"
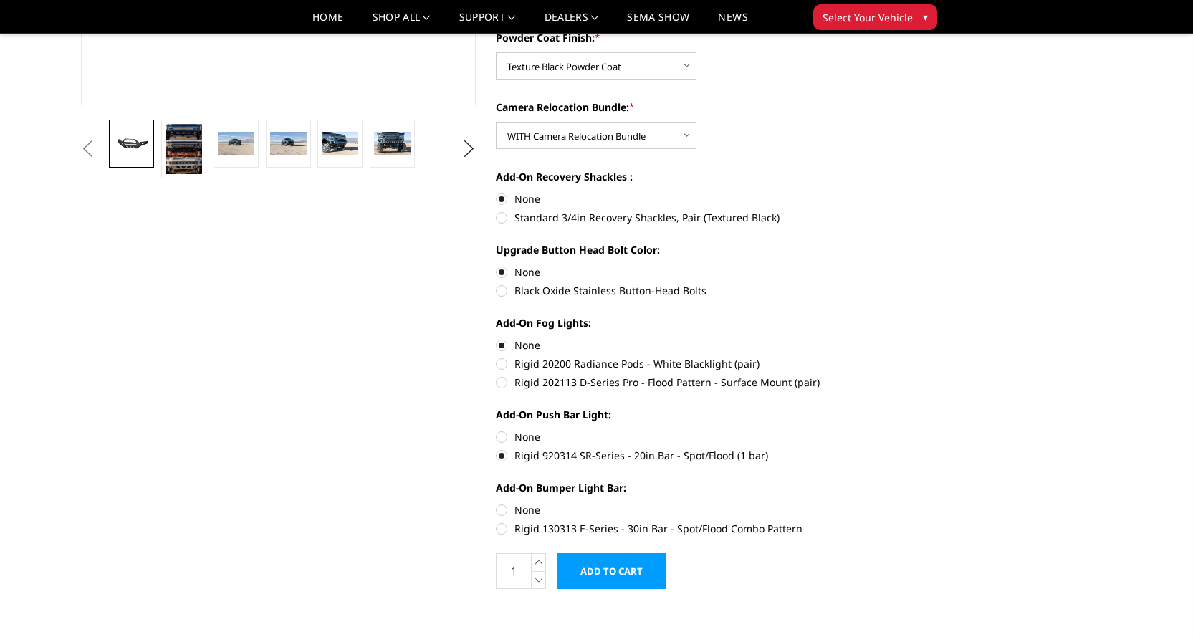
scroll to position [430, 0]
